Goal: Submit feedback/report problem: Submit feedback/report problem

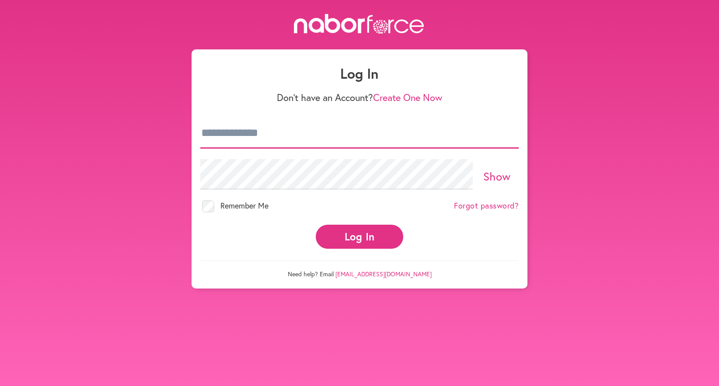
click at [305, 123] on input "email" at bounding box center [359, 133] width 318 height 31
click at [298, 137] on input "email" at bounding box center [359, 133] width 318 height 31
type input "**********"
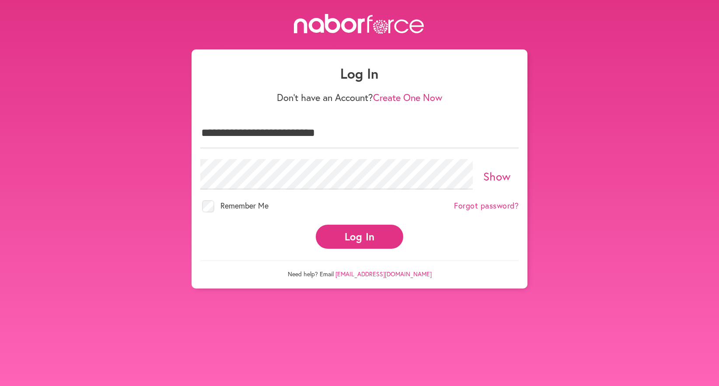
click at [366, 235] on button "Log In" at bounding box center [359, 237] width 87 height 24
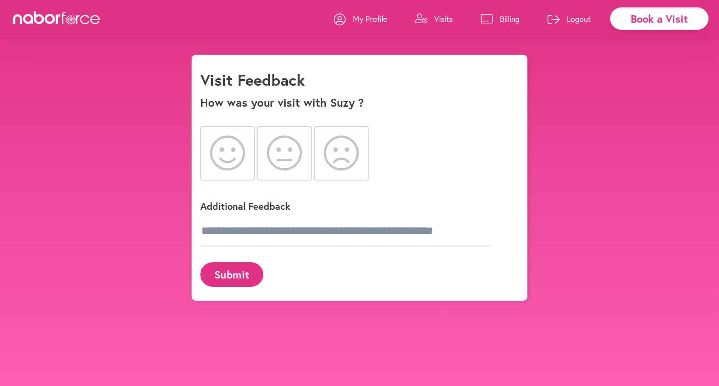
click at [230, 150] on icon at bounding box center [227, 153] width 35 height 35
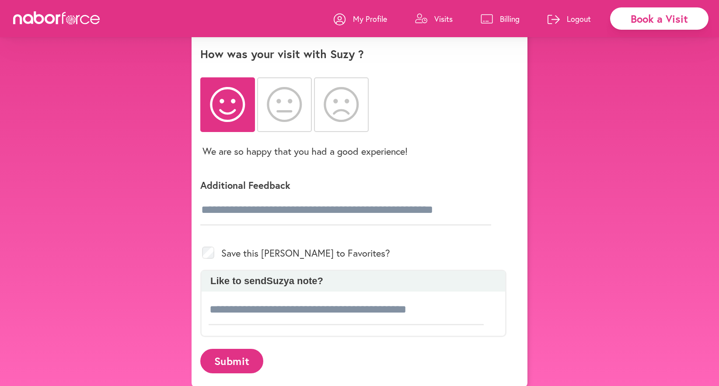
scroll to position [55, 0]
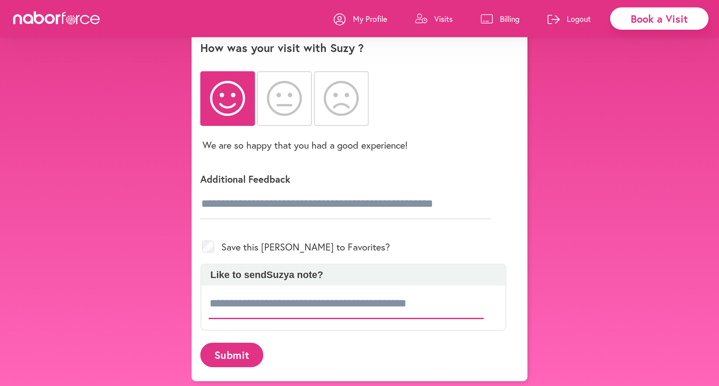
click at [280, 297] on input at bounding box center [346, 304] width 275 height 31
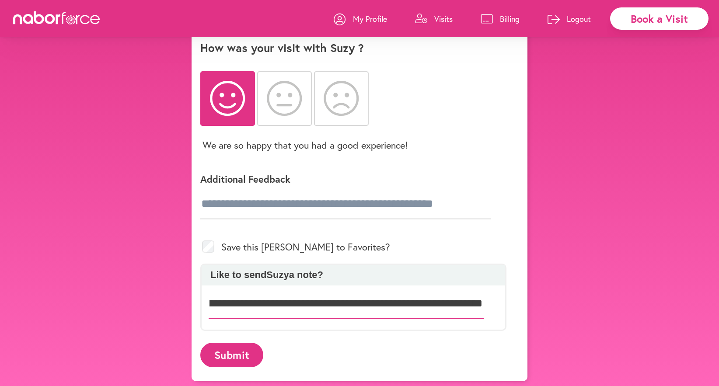
scroll to position [0, 154]
type input "**********"
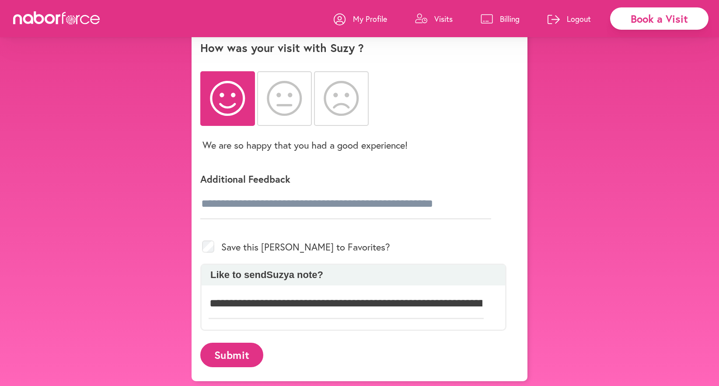
click at [232, 353] on button "Submit" at bounding box center [231, 355] width 63 height 24
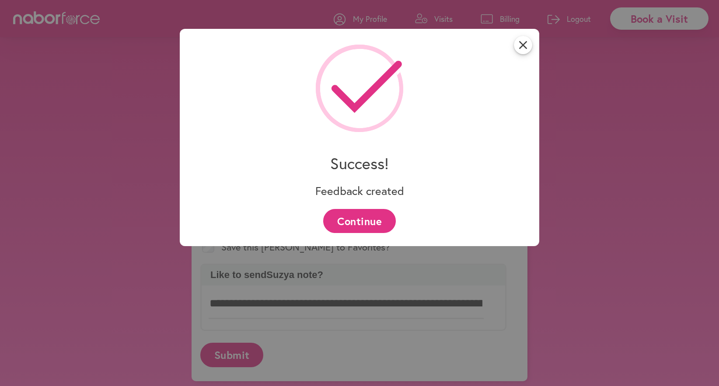
click at [358, 223] on button "Continue" at bounding box center [359, 221] width 72 height 24
